Goal: Task Accomplishment & Management: Use online tool/utility

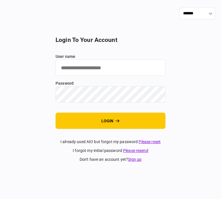
click at [128, 40] on h2 "login to your account" at bounding box center [110, 40] width 110 height 7
click at [102, 41] on h2 "login to your account" at bounding box center [110, 40] width 110 height 7
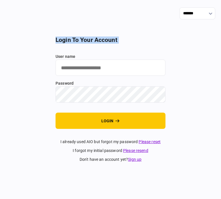
click at [102, 41] on h2 "login to your account" at bounding box center [110, 40] width 110 height 7
